Goal: Check status: Check status

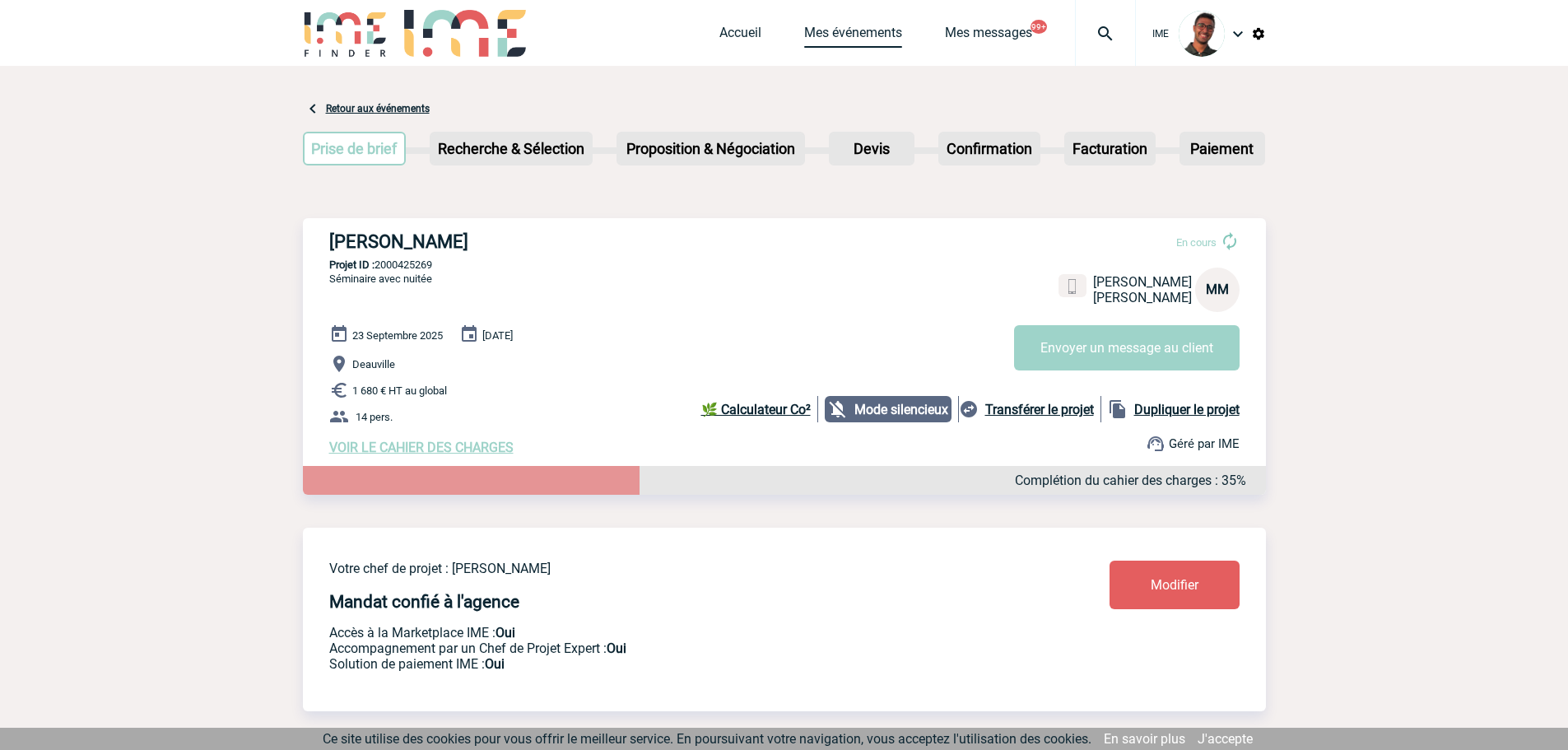
click at [870, 35] on link "Mes événements" at bounding box center [853, 36] width 98 height 23
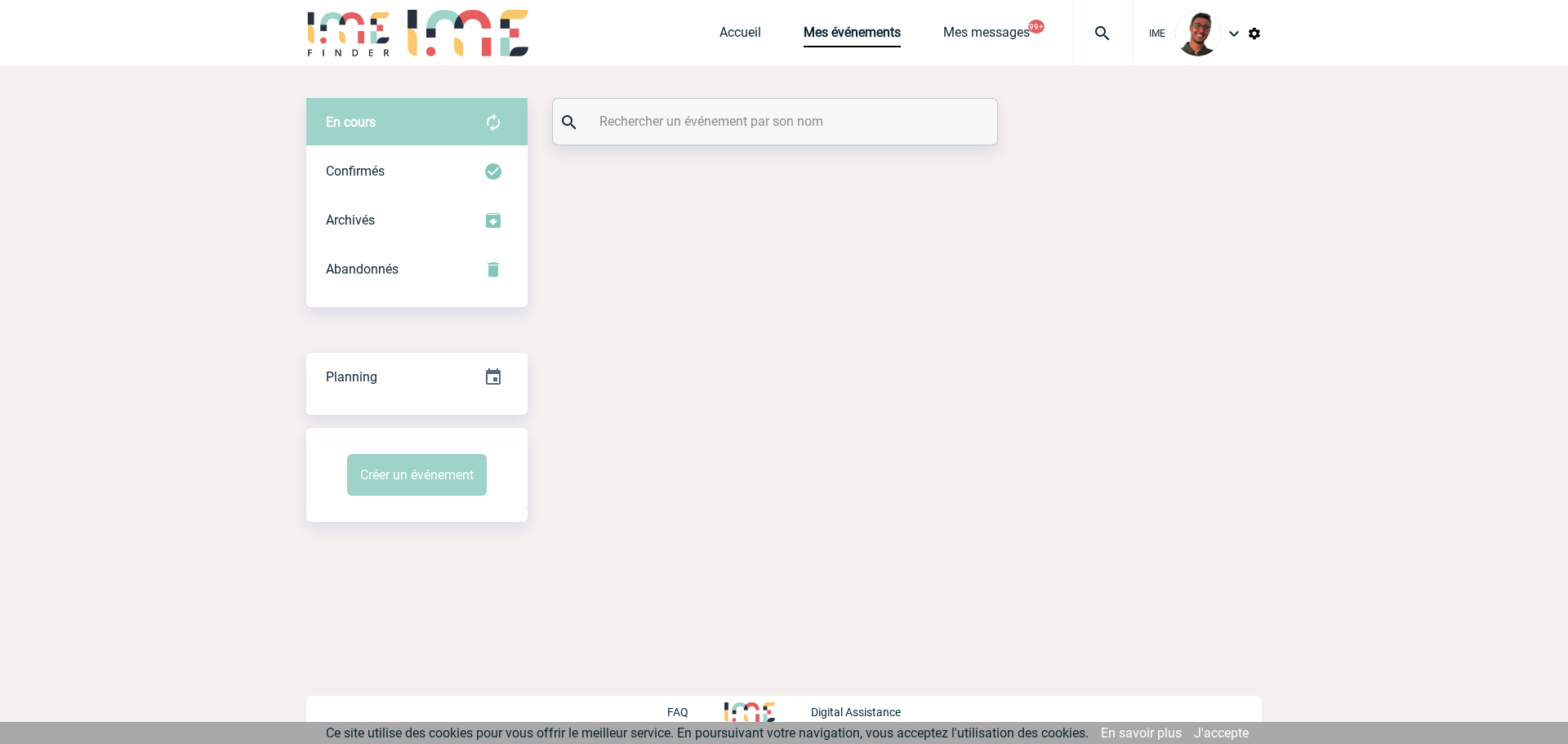
click at [630, 132] on input "text" at bounding box center [777, 121] width 364 height 23
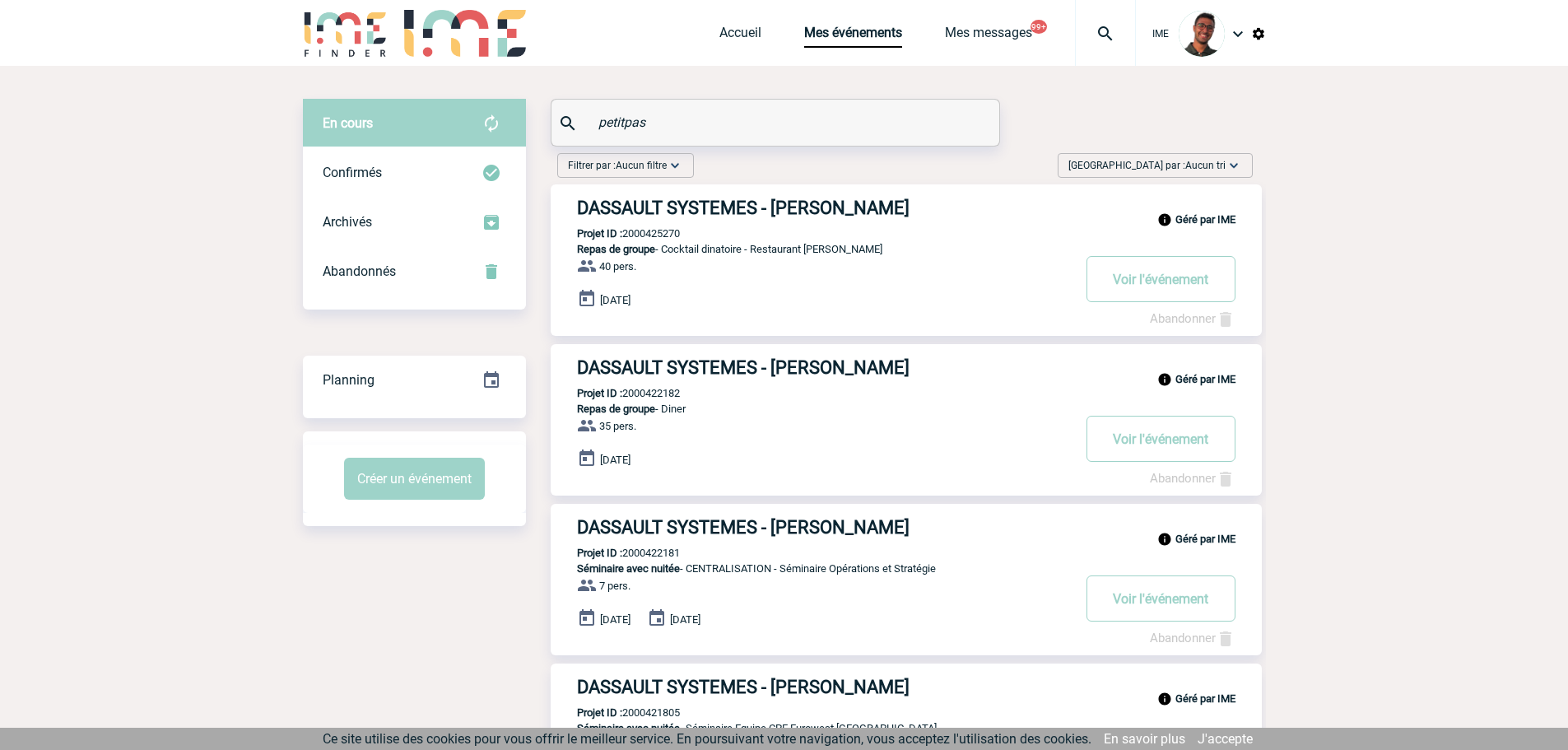
type input "petitpas"
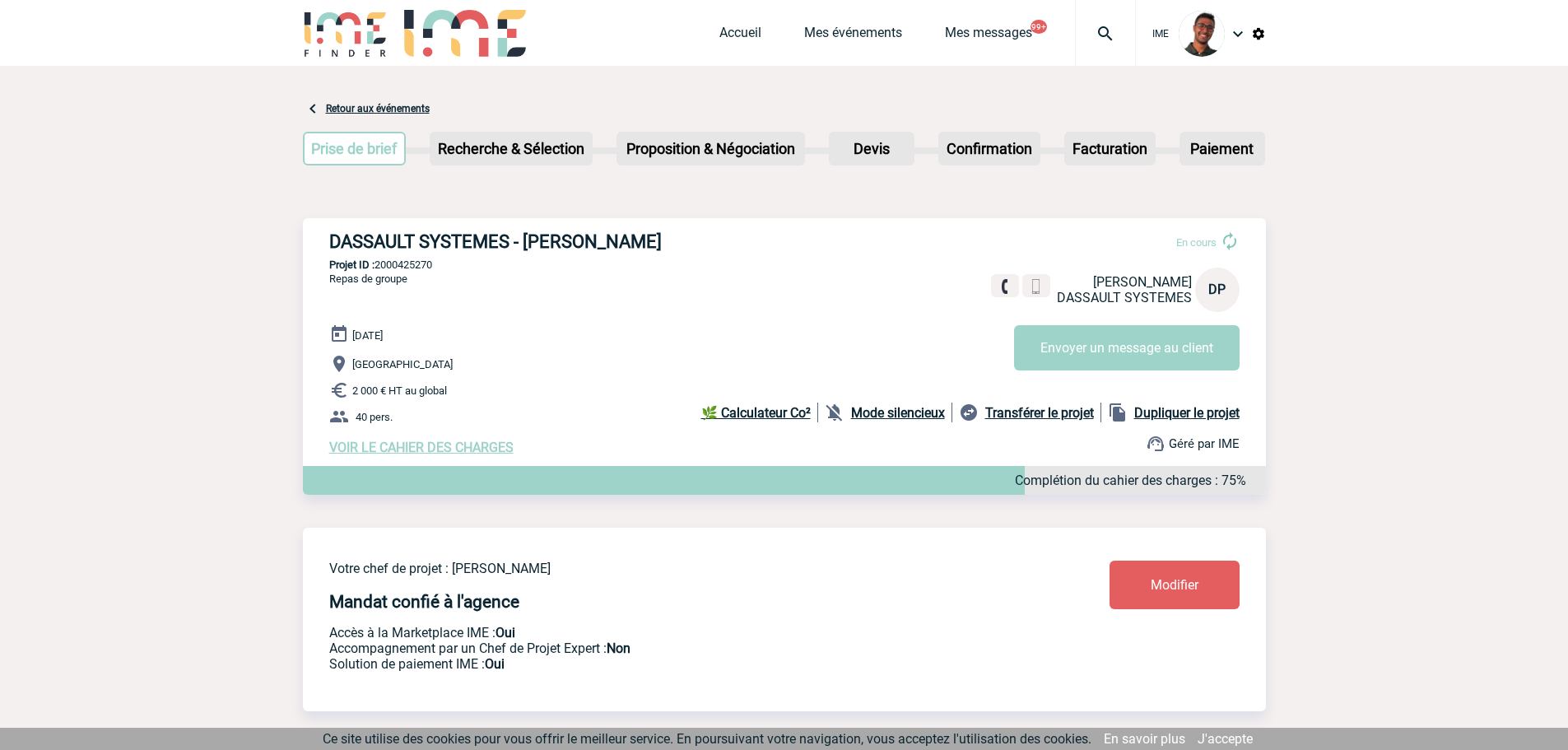
click at [395, 268] on p "Projet ID : 2000425270" at bounding box center [784, 265] width 963 height 12
copy p "2000425270"
click at [469, 294] on div "DASSAULT SYSTEMES - [PERSON_NAME] En cours [PERSON_NAME]-[PERSON_NAME] SYSTEMES…" at bounding box center [784, 343] width 963 height 250
